Goal: Task Accomplishment & Management: Complete application form

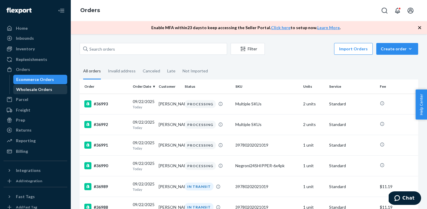
click at [42, 88] on div "Wholesale Orders" at bounding box center [34, 90] width 36 height 6
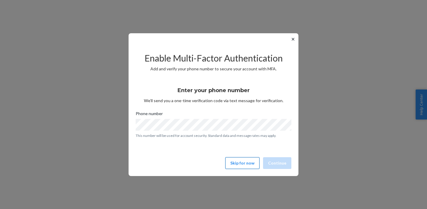
click at [235, 166] on button "Skip for now" at bounding box center [242, 163] width 34 height 12
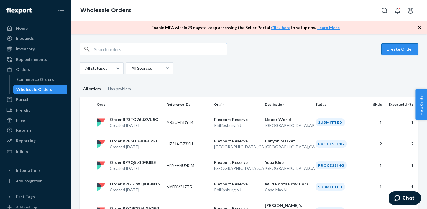
click at [389, 49] on button "Create Order" at bounding box center [399, 49] width 37 height 12
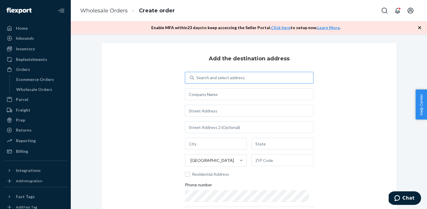
click at [207, 82] on div "Search and select address" at bounding box center [253, 78] width 119 height 11
click at [197, 81] on input "Search and select address" at bounding box center [196, 78] width 1 height 6
type input "blue"
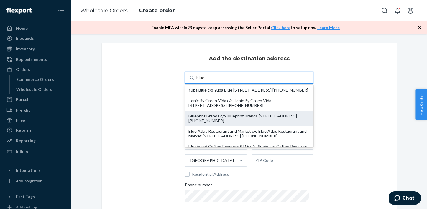
click at [208, 123] on div "Blueprint Brands c/o Blueprint Brands 46 Meadowlands Pkwy Secaucus, NJ 07094 +1…" at bounding box center [248, 118] width 121 height 9
click at [205, 81] on input "blue" at bounding box center [200, 78] width 9 height 6
type input "Blueprint Brands"
type input "46 Meadowlands Pkwy"
type input "Secaucus"
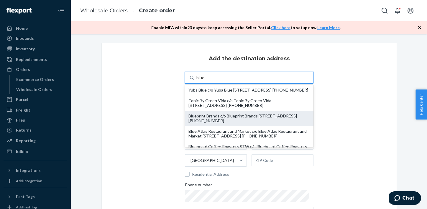
type input "NJ"
type input "07094"
type input "kristen.mcdonald@sheehancos.com"
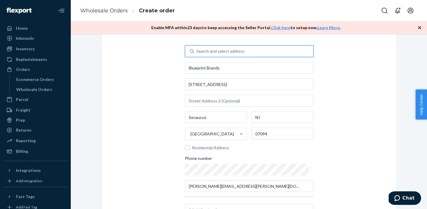
scroll to position [43, 0]
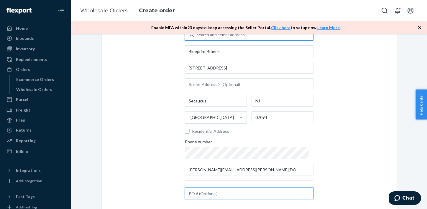
click at [202, 197] on input "text" at bounding box center [249, 194] width 129 height 12
paste input "33UBD0925L2"
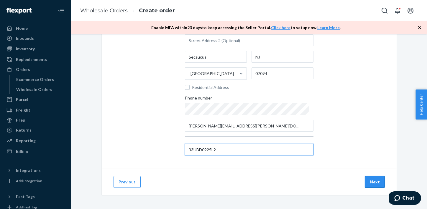
type input "33UBD0925L2"
click at [375, 182] on button "Next" at bounding box center [375, 182] width 20 height 12
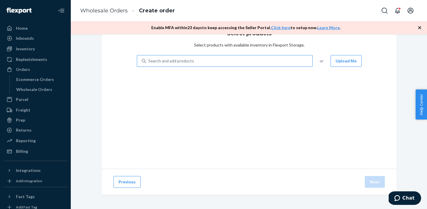
click at [240, 61] on div "Search and add products" at bounding box center [229, 61] width 166 height 11
click at [149, 61] on input "Search and add products" at bounding box center [148, 61] width 1 height 6
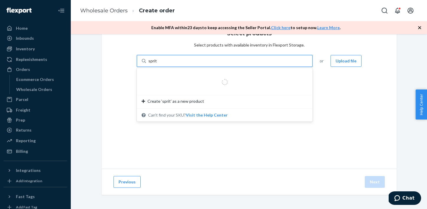
type input "spritz"
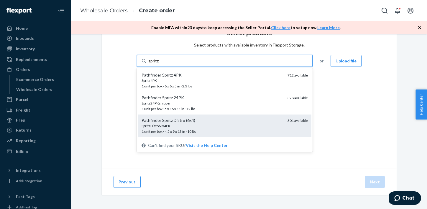
click at [211, 125] on div "SpritzDistro6x4PK" at bounding box center [211, 125] width 141 height 5
click at [159, 64] on input "spritz" at bounding box center [153, 61] width 11 height 6
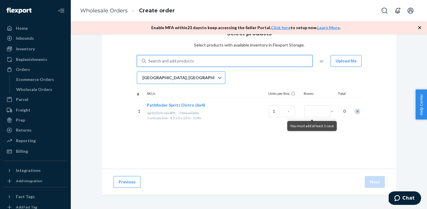
click at [190, 82] on div "San Bernardino, CA" at bounding box center [175, 78] width 77 height 12
click at [142, 81] on input "San Bernardino, CA" at bounding box center [142, 78] width 1 height 6
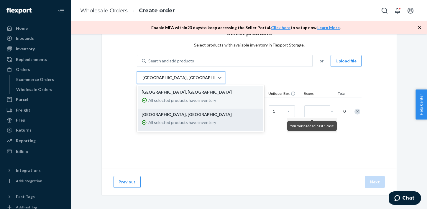
click at [186, 116] on p "Phillipsburg, NJ" at bounding box center [200, 115] width 118 height 6
click at [142, 81] on input "option EWR1RS focused, 2 of 2. 2 results available. Use Up and Down to choose o…" at bounding box center [142, 78] width 1 height 6
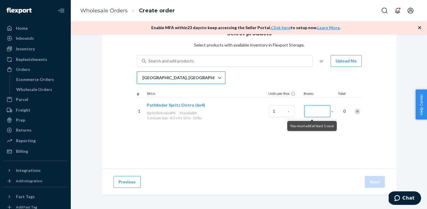
click at [326, 110] on input "Number of boxes" at bounding box center [317, 112] width 26 height 12
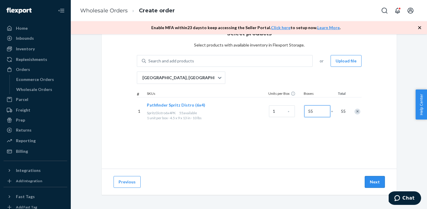
type input "55"
click at [380, 181] on button "Next" at bounding box center [375, 182] width 20 height 12
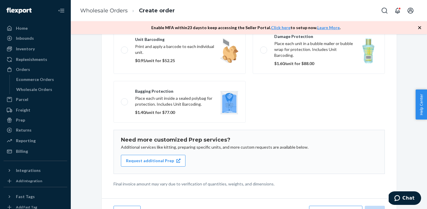
scroll to position [104, 0]
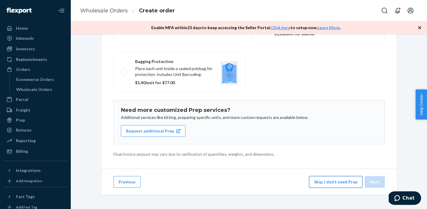
click at [334, 184] on button "Skip, I don't need Prep" at bounding box center [335, 182] width 53 height 12
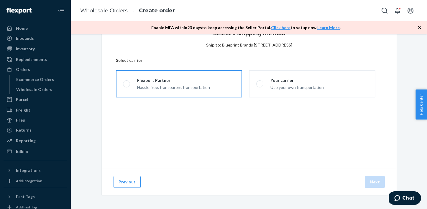
click at [187, 92] on label "Flexport Partner Hassle free, transparent transportation" at bounding box center [179, 83] width 126 height 27
click at [127, 86] on input "Flexport Partner Hassle free, transparent transportation" at bounding box center [125, 84] width 4 height 4
radio input "true"
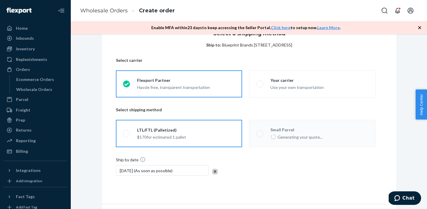
click at [148, 142] on label "LTL/FTL (Palletized) $170 for estimated 1 pallet" at bounding box center [179, 133] width 126 height 27
click at [127, 136] on input "LTL/FTL (Palletized) $170 for estimated 1 pallet" at bounding box center [125, 134] width 4 height 4
radio input "true"
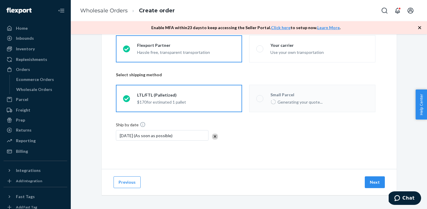
scroll to position [60, 0]
click at [376, 184] on button "Next" at bounding box center [375, 183] width 20 height 12
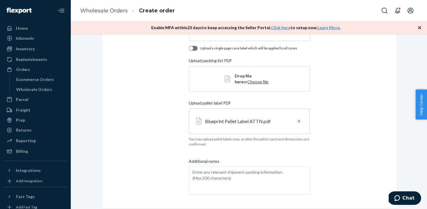
scroll to position [126, 0]
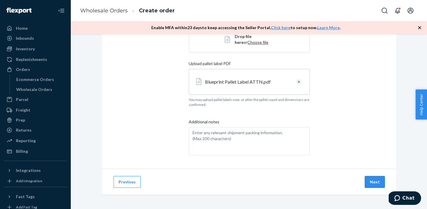
click at [374, 180] on button "Next" at bounding box center [375, 182] width 20 height 12
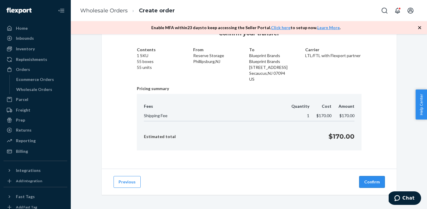
click at [371, 185] on button "Confirm" at bounding box center [372, 182] width 26 height 12
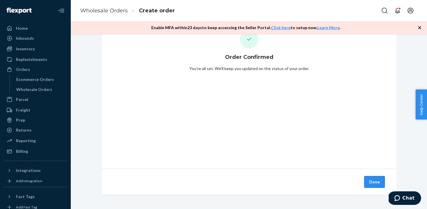
click at [376, 181] on button "Done" at bounding box center [374, 182] width 21 height 12
